Goal: Find specific page/section: Find specific page/section

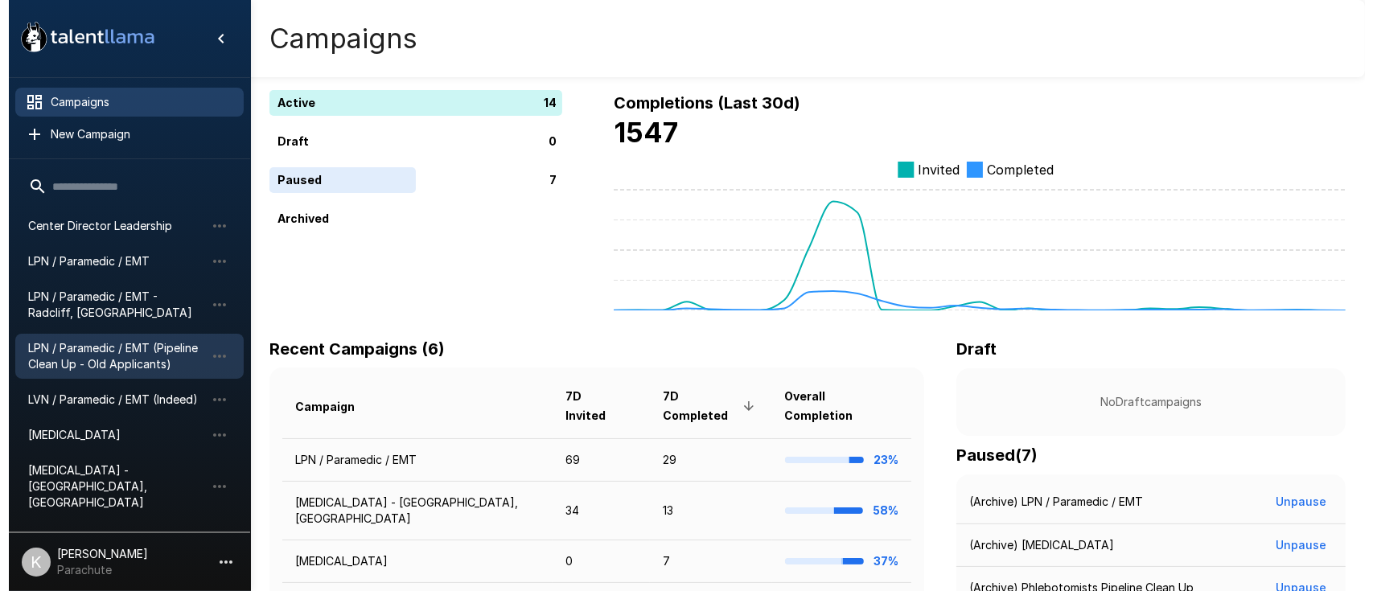
scroll to position [173, 0]
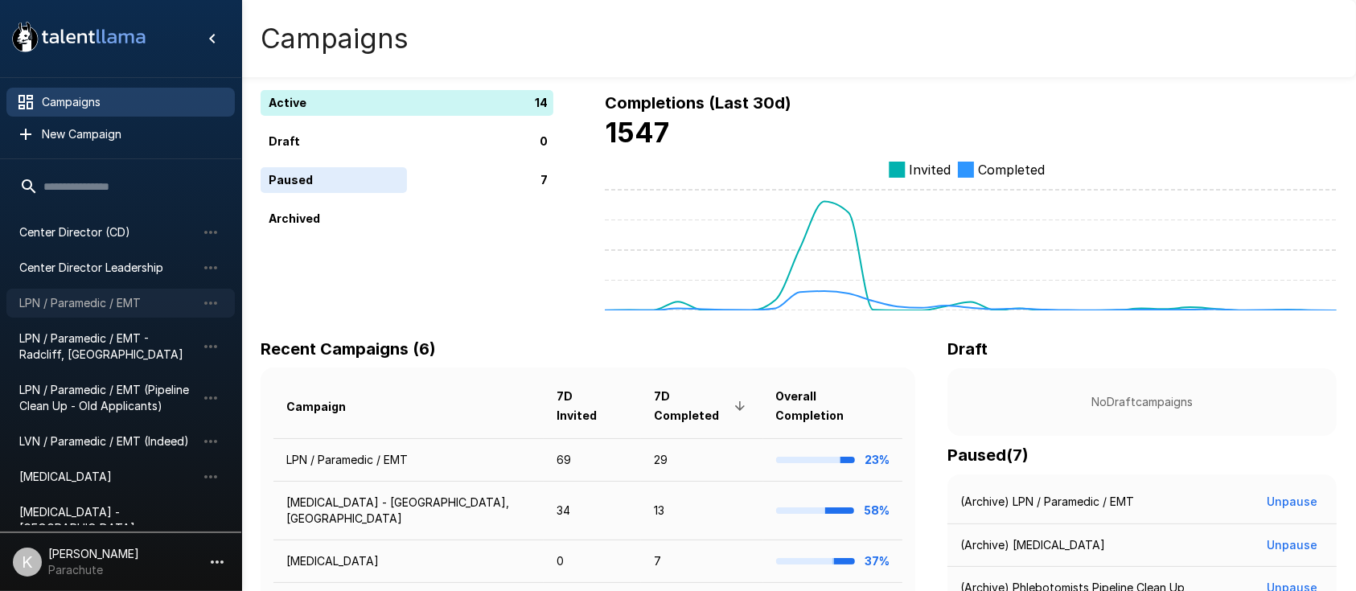
click at [86, 304] on span "LPN / Paramedic / EMT" at bounding box center [107, 303] width 177 height 16
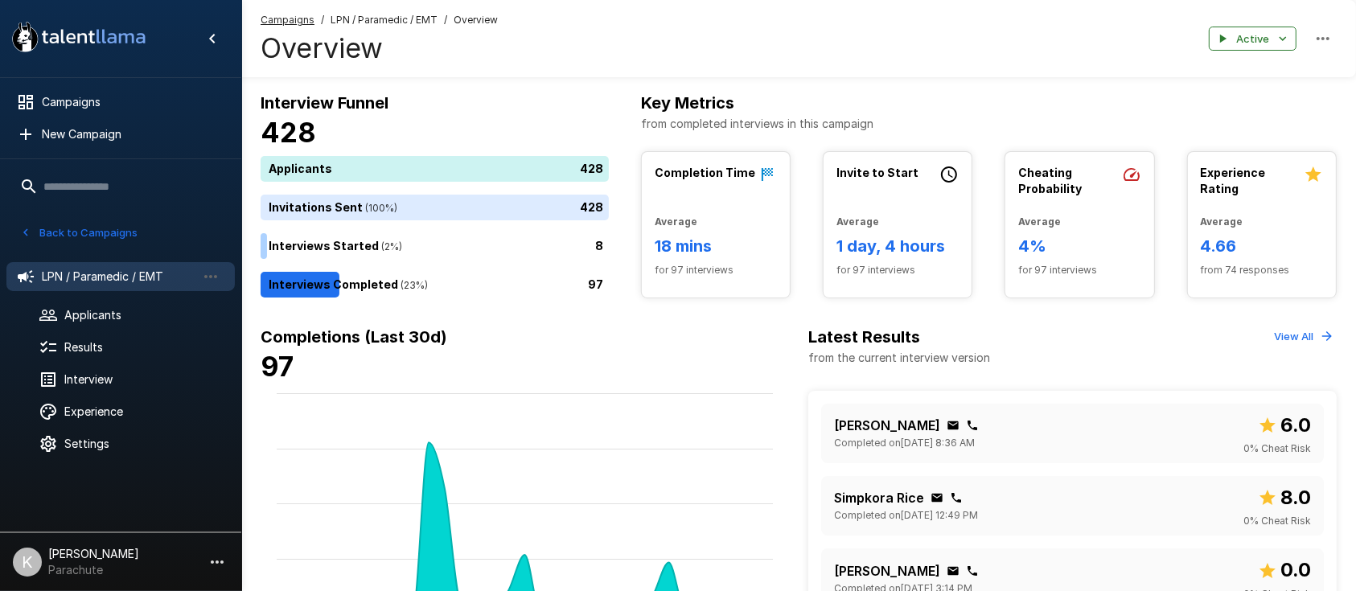
click at [70, 192] on input "text" at bounding box center [120, 186] width 228 height 29
click at [26, 183] on input "text" at bounding box center [120, 186] width 228 height 29
click at [77, 317] on span "Applicants" at bounding box center [143, 315] width 158 height 16
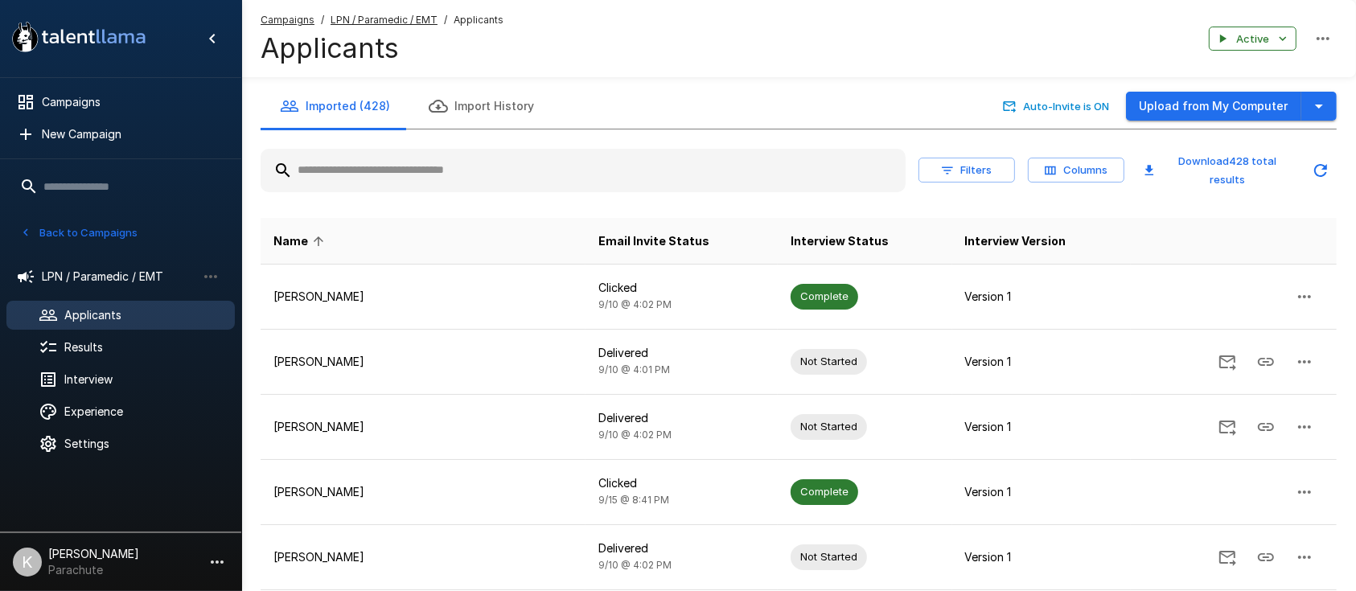
click at [495, 171] on input "text" at bounding box center [583, 170] width 645 height 29
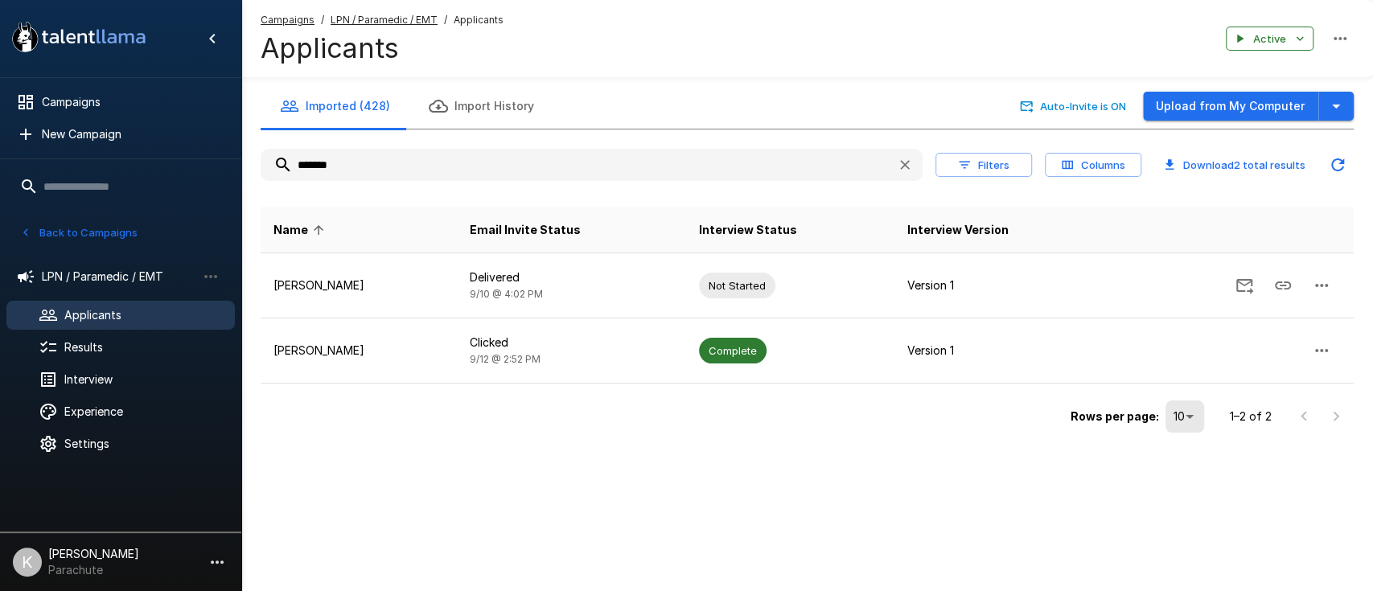
type input "*******"
